Goal: Find specific page/section: Find specific page/section

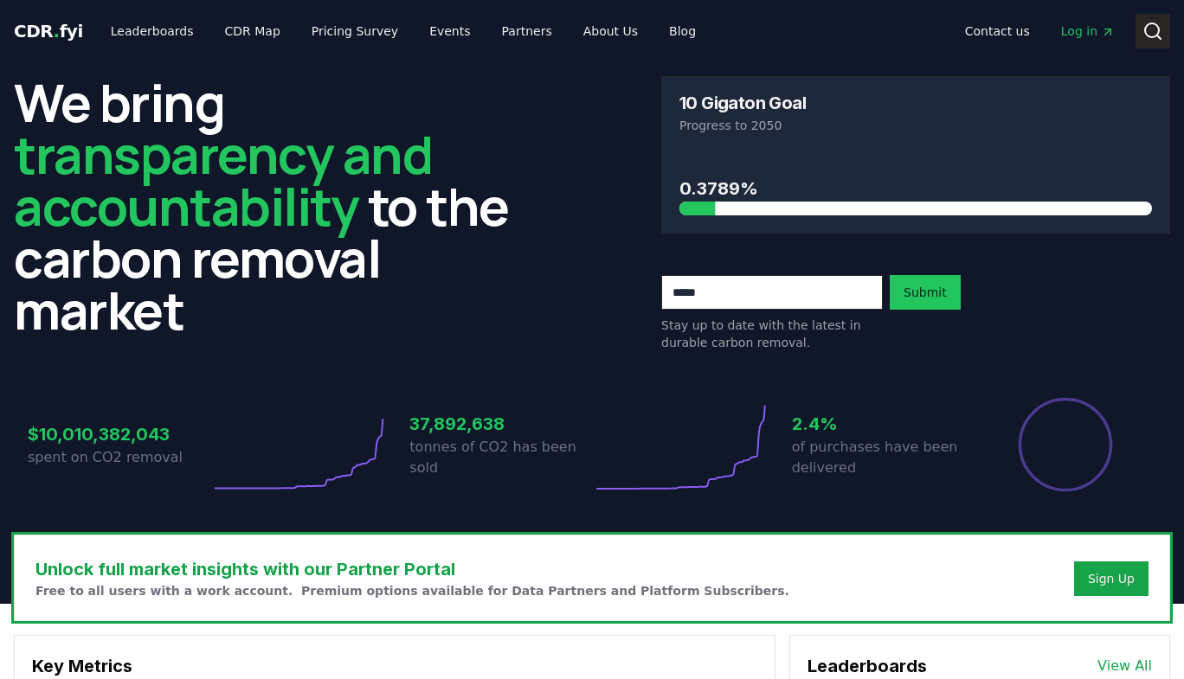
click at [1160, 31] on icon at bounding box center [1152, 31] width 21 height 21
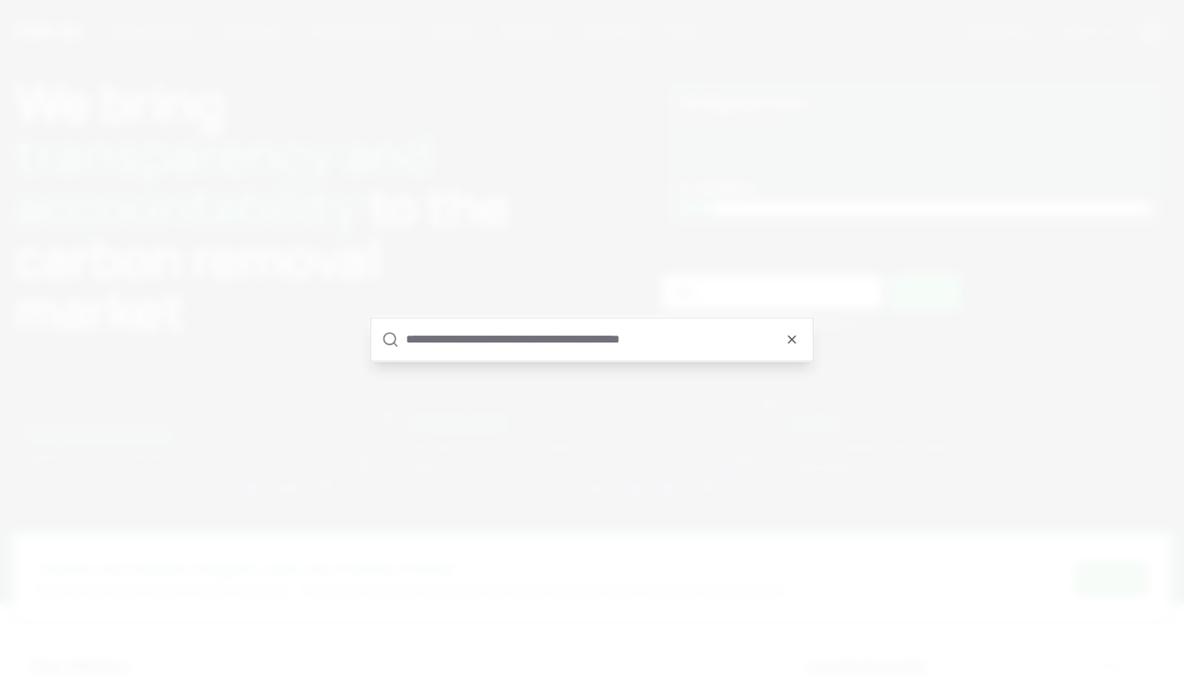
type input "*"
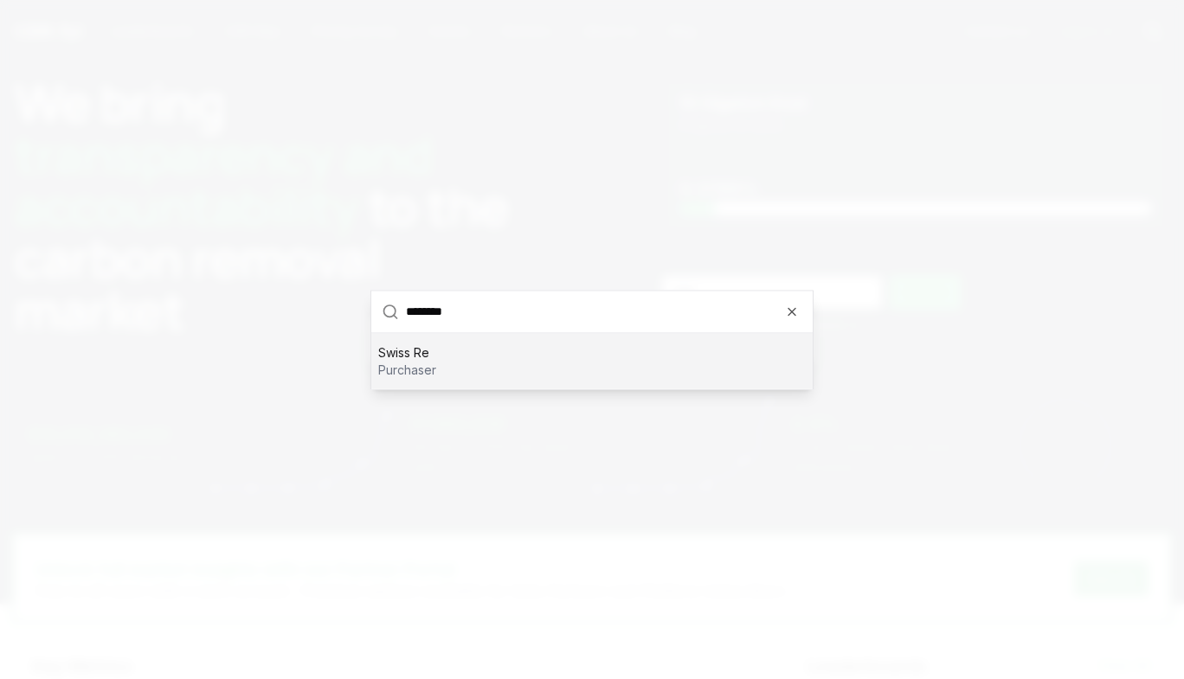
type input "********"
click at [504, 356] on div "Swiss Re purchaser" at bounding box center [591, 360] width 441 height 55
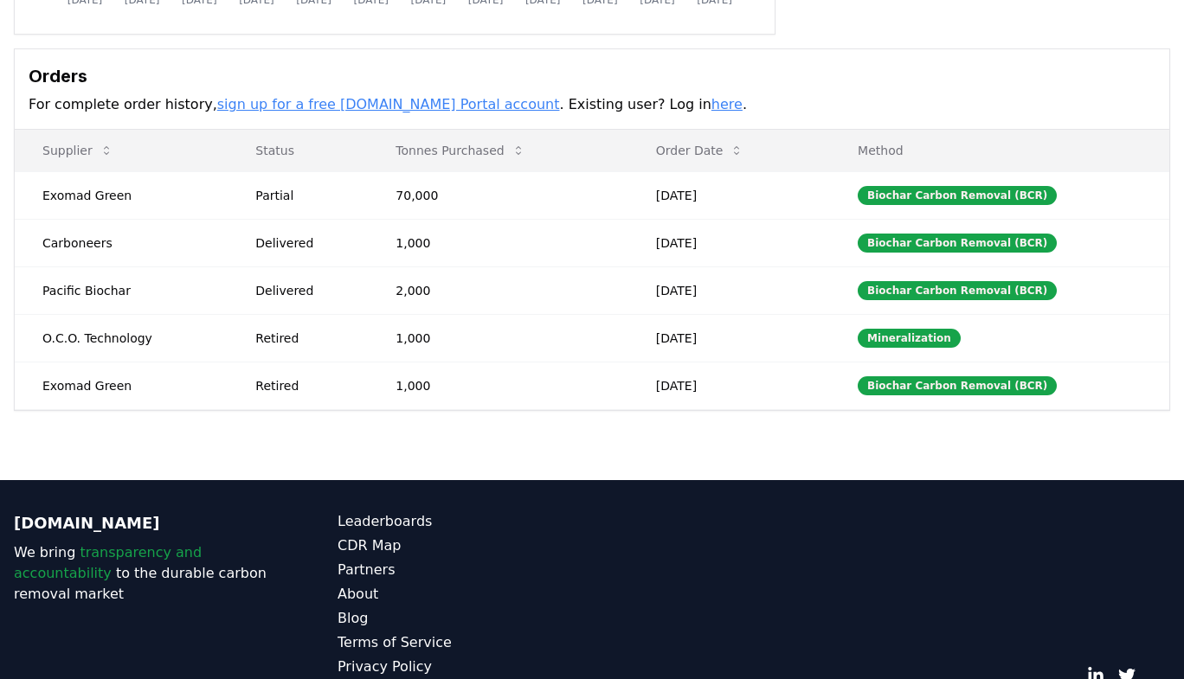
scroll to position [467, 0]
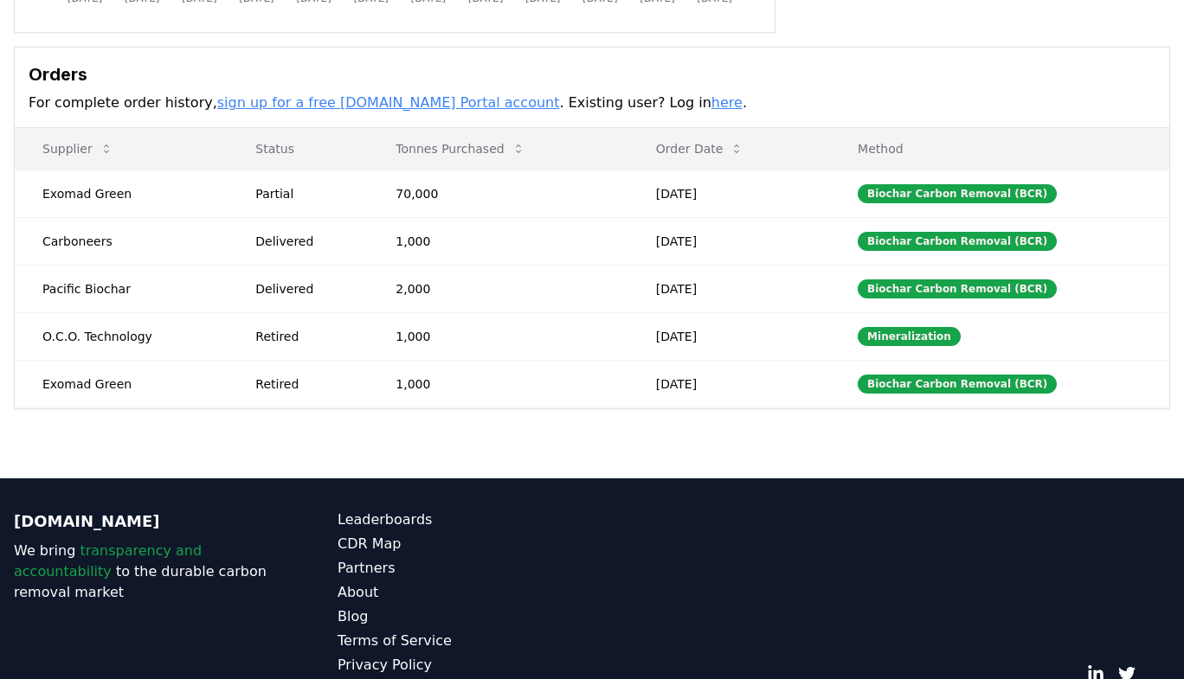
click at [711, 100] on link "here" at bounding box center [726, 102] width 31 height 16
click at [571, 62] on h3 "Orders" at bounding box center [592, 74] width 1127 height 26
